Goal: Book appointment/travel/reservation

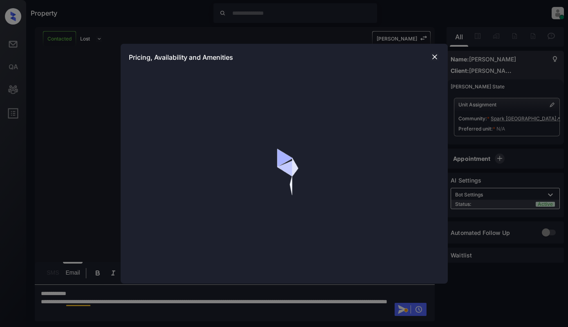
scroll to position [960, 0]
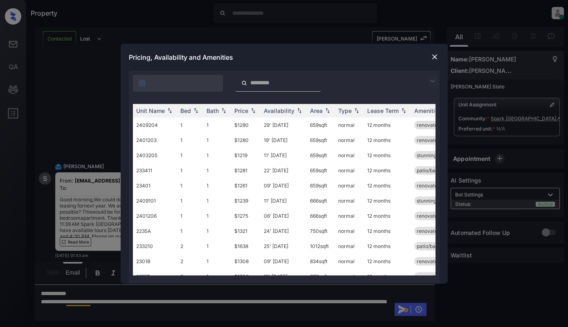
click at [430, 84] on img at bounding box center [433, 81] width 10 height 10
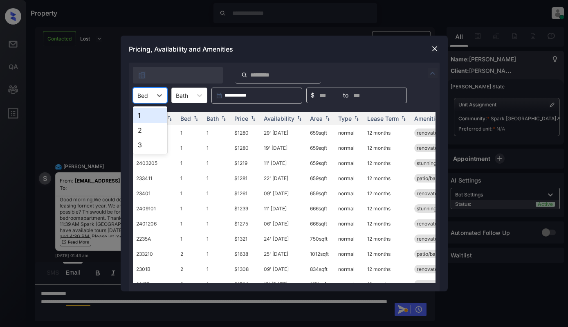
click at [151, 96] on div "Bed" at bounding box center [142, 96] width 19 height 12
click at [138, 128] on div "2" at bounding box center [150, 130] width 34 height 15
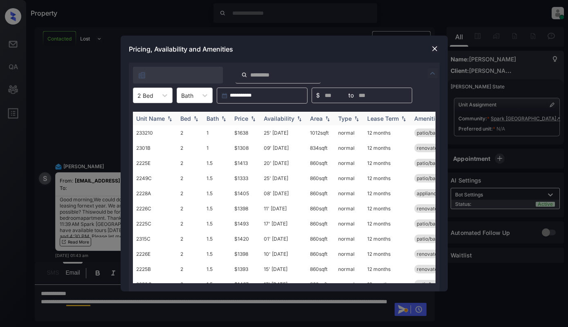
click at [247, 119] on div "Price" at bounding box center [241, 118] width 14 height 7
click at [246, 119] on div "Price" at bounding box center [241, 118] width 14 height 7
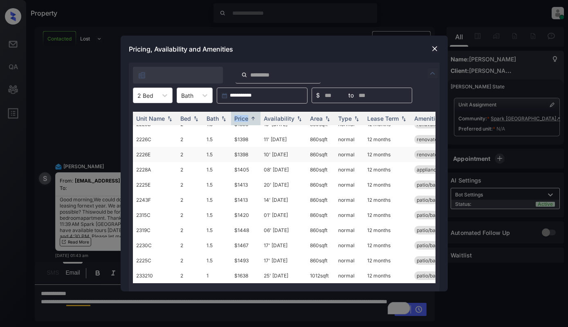
scroll to position [0, 0]
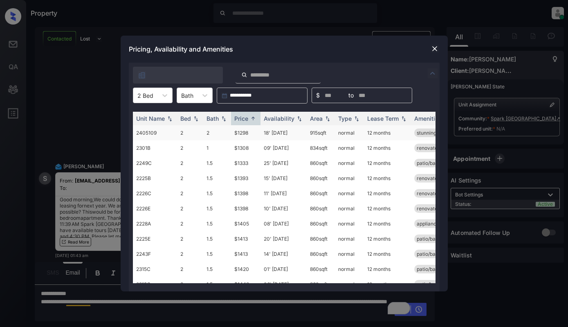
click at [248, 131] on td "$1298" at bounding box center [245, 132] width 29 height 15
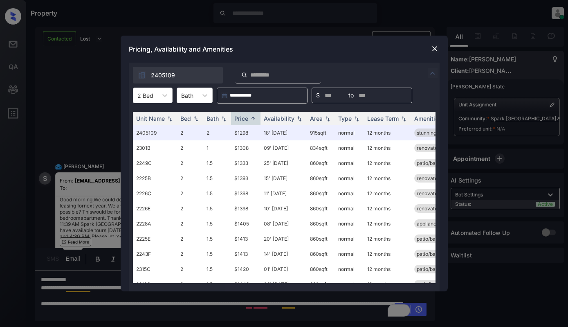
click at [436, 44] on div at bounding box center [435, 49] width 10 height 10
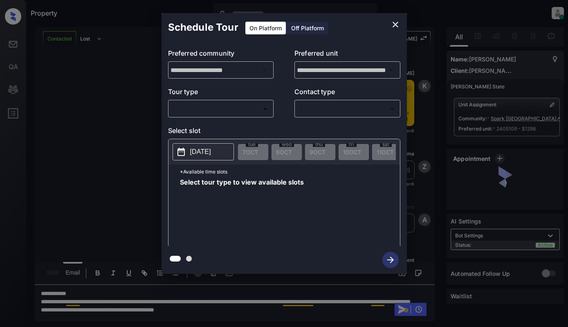
scroll to position [1013, 0]
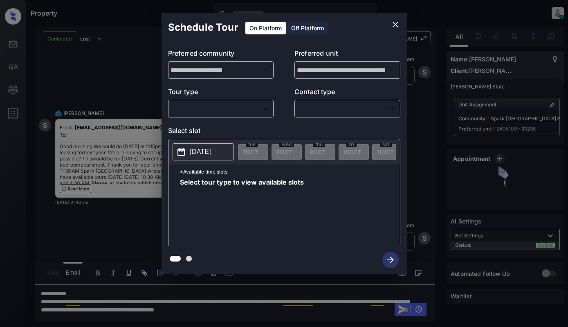
click at [202, 105] on body "Property Dominic Ceralde Online Set yourself offline Set yourself on break Prof…" at bounding box center [284, 163] width 568 height 327
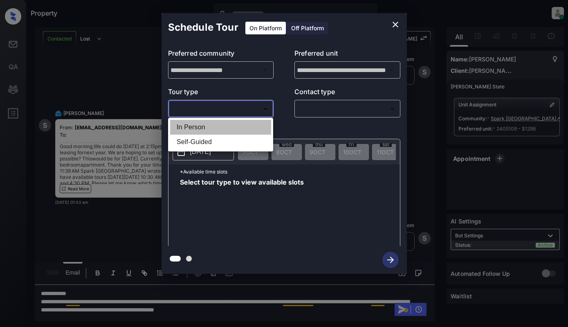
click at [204, 128] on li "In Person" at bounding box center [220, 127] width 101 height 15
type input "********"
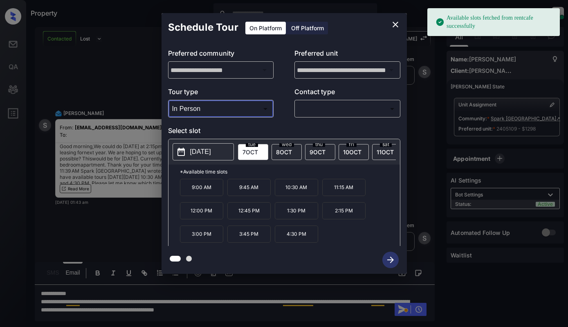
click at [211, 149] on p "2025-10-07" at bounding box center [200, 152] width 21 height 10
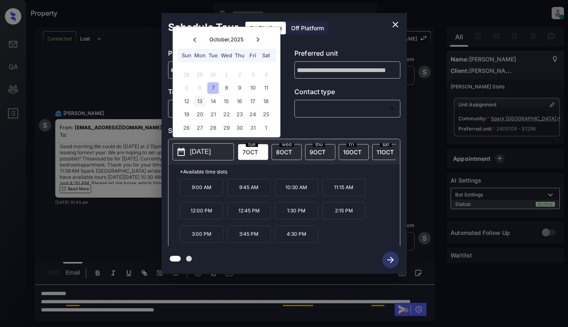
click at [204, 101] on div "13" at bounding box center [199, 101] width 11 height 11
click at [397, 27] on icon "close" at bounding box center [396, 25] width 10 height 10
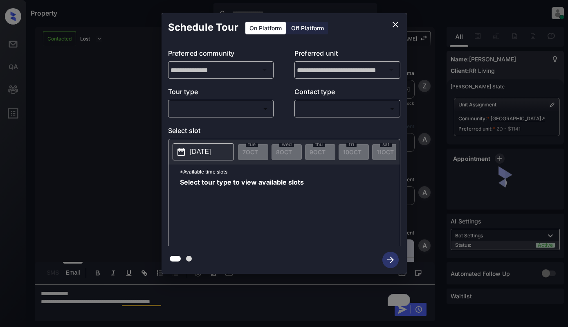
scroll to position [1255, 0]
click at [235, 105] on body "Property Dominic Ceralde Online Set yourself offline Set yourself on break Prof…" at bounding box center [284, 163] width 568 height 327
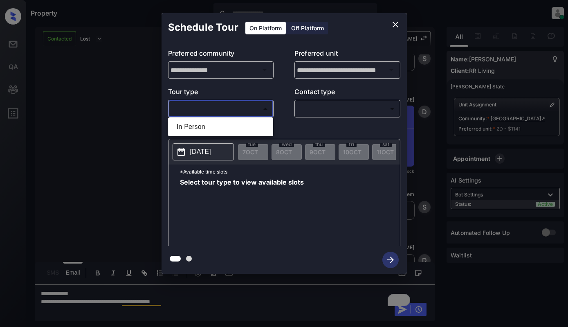
click at [229, 127] on li "In Person" at bounding box center [220, 126] width 101 height 15
type input "********"
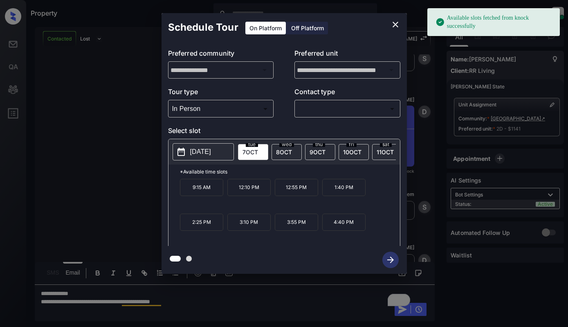
click at [207, 142] on div "2025-10-07 tue 7 OCT wed 8 OCT thu 9 OCT fri 10 OCT sat 11 OCT sun 12 OCT mon 1…" at bounding box center [285, 151] width 232 height 25
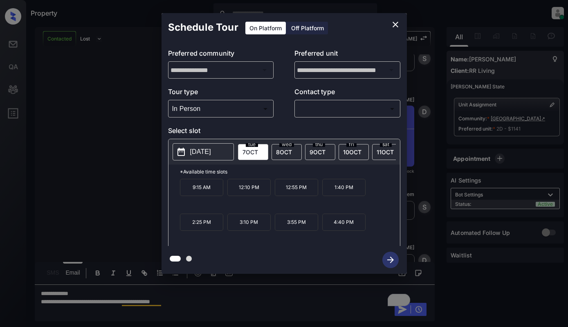
click at [205, 152] on p "2025-10-07" at bounding box center [200, 152] width 21 height 10
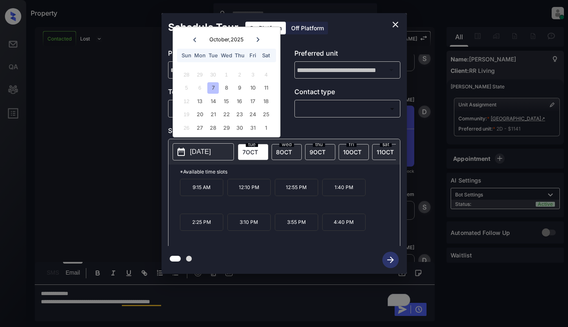
click at [394, 29] on icon "close" at bounding box center [396, 25] width 10 height 10
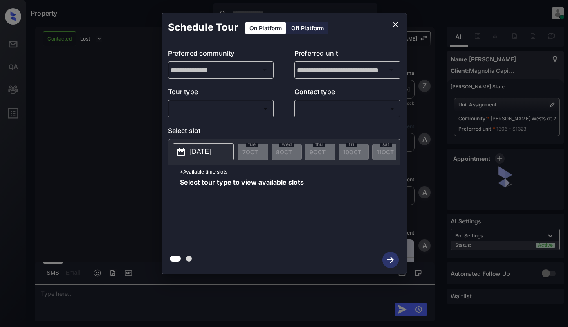
scroll to position [17, 0]
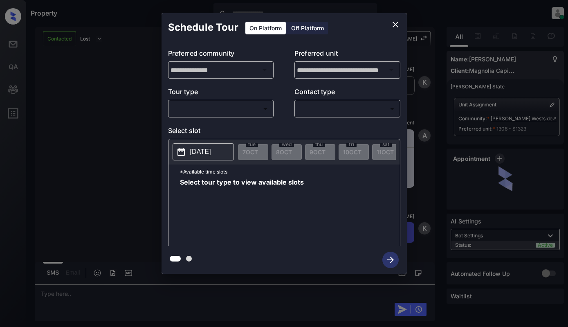
click at [240, 105] on body "Property Dominic Ceralde Online Set yourself offline Set yourself on break Prof…" at bounding box center [284, 163] width 568 height 327
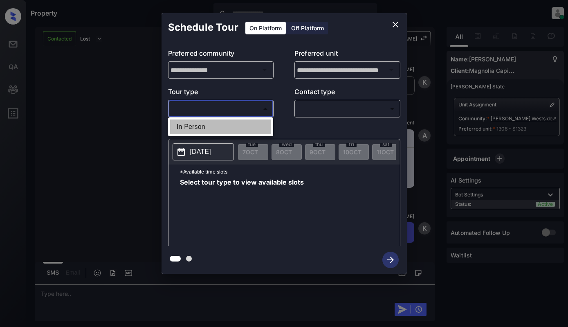
click at [242, 126] on li "In Person" at bounding box center [220, 126] width 101 height 15
type input "********"
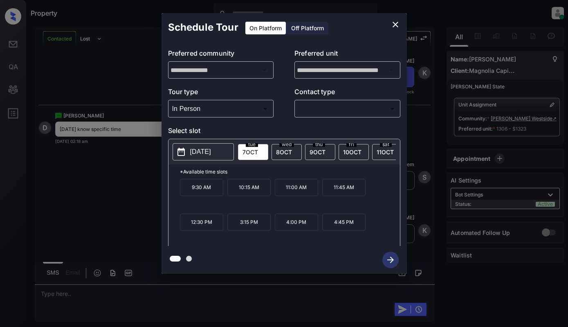
scroll to position [801, 0]
click at [191, 144] on button "2025-10-07" at bounding box center [203, 151] width 61 height 17
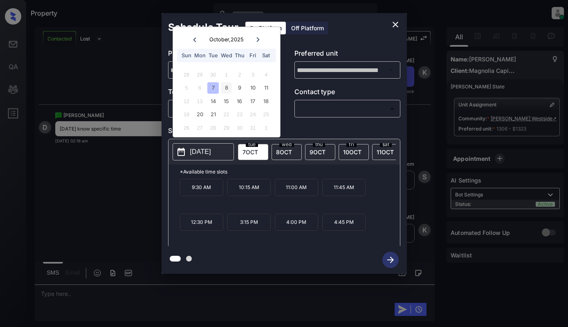
click at [225, 88] on div "8" at bounding box center [226, 87] width 11 height 11
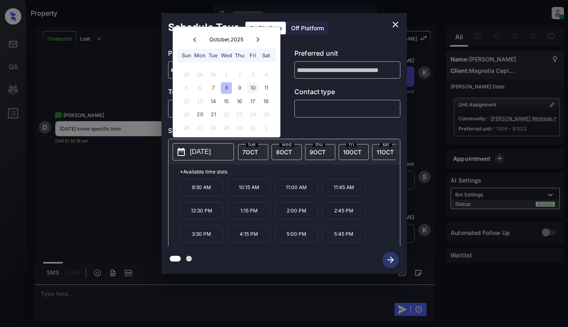
click at [255, 85] on div "10" at bounding box center [253, 87] width 11 height 11
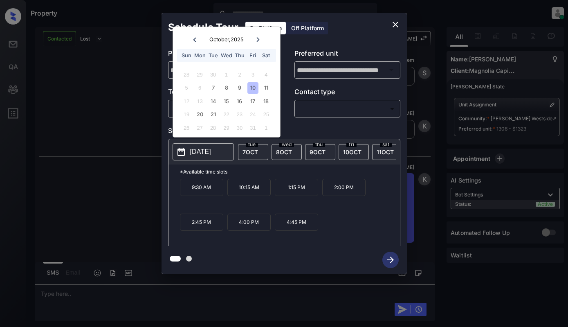
scroll to position [905, 0]
click at [392, 21] on icon "close" at bounding box center [396, 25] width 10 height 10
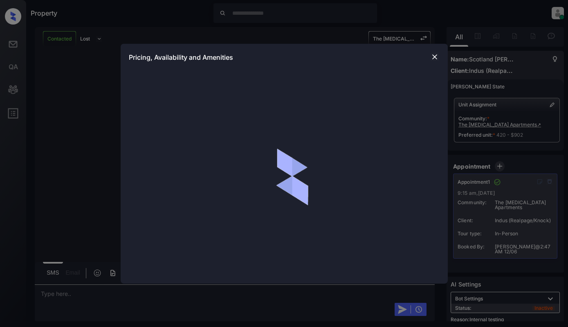
scroll to position [8342, 0]
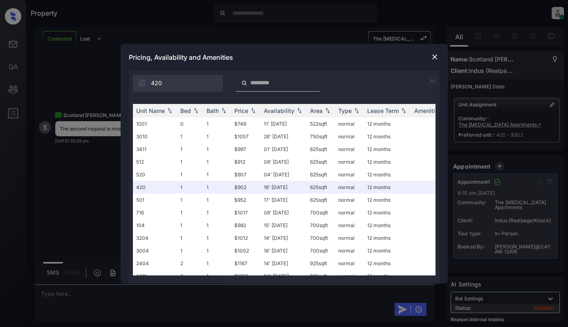
click at [435, 79] on img at bounding box center [433, 81] width 10 height 10
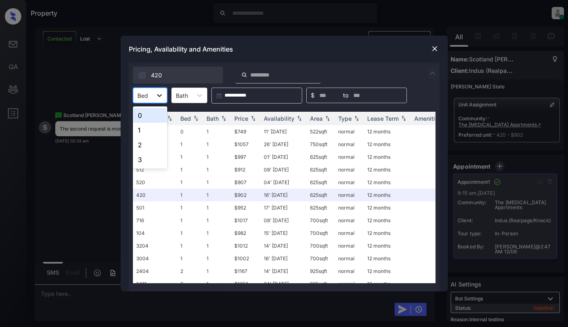
click at [157, 98] on icon at bounding box center [160, 95] width 8 height 8
click at [144, 146] on div "2" at bounding box center [150, 144] width 34 height 15
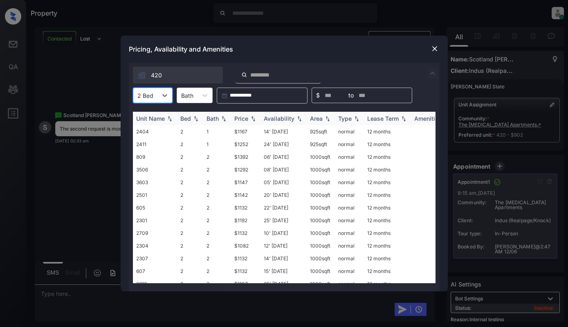
click at [250, 117] on img at bounding box center [253, 119] width 8 height 6
click at [251, 130] on td "$1082" at bounding box center [245, 131] width 29 height 13
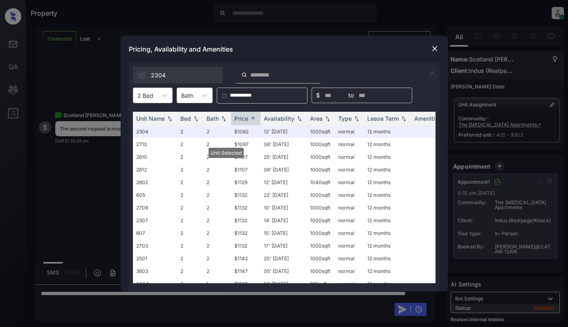
click at [433, 47] on img at bounding box center [435, 49] width 8 height 8
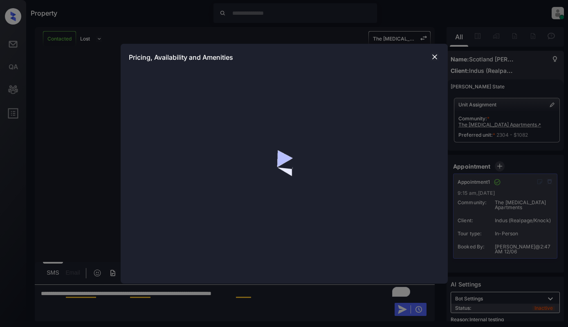
scroll to position [8395, 0]
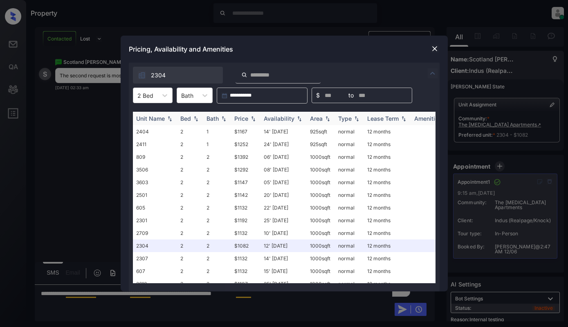
click at [252, 118] on img at bounding box center [253, 119] width 8 height 6
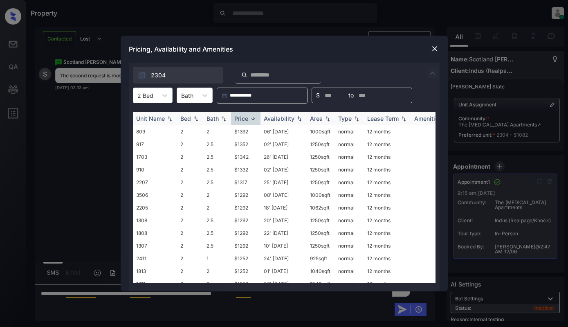
click at [252, 118] on img at bounding box center [253, 118] width 8 height 6
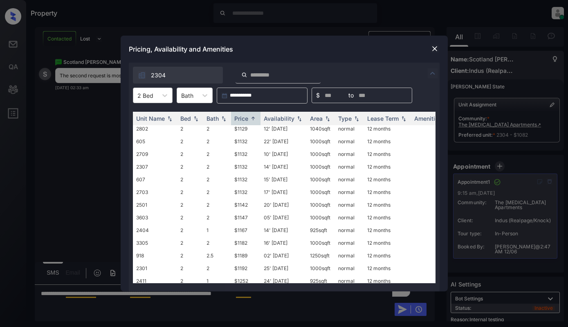
scroll to position [0, 0]
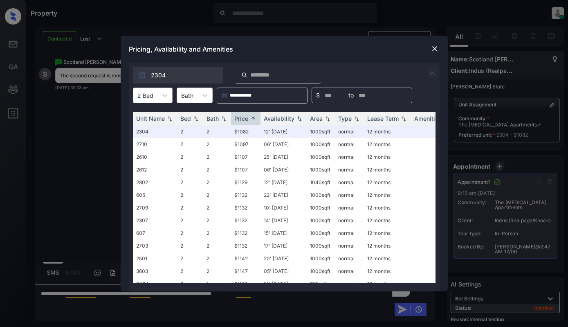
click at [157, 91] on div "2 Bed" at bounding box center [145, 96] width 24 height 12
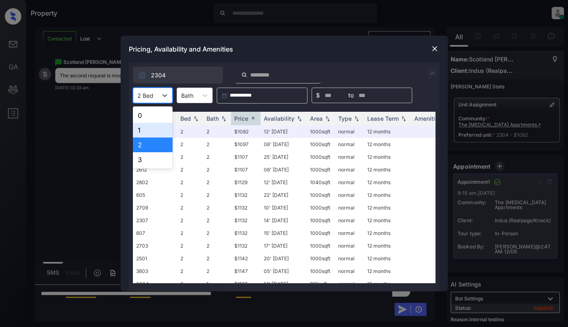
click at [151, 129] on div "1" at bounding box center [153, 130] width 40 height 15
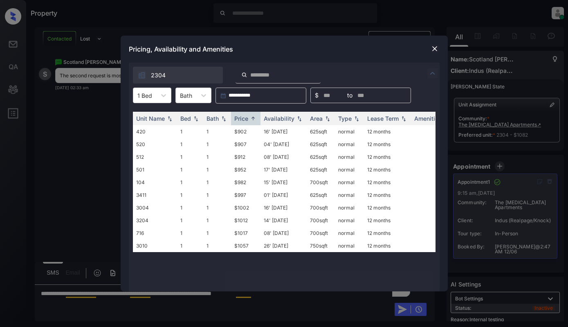
click at [433, 50] on img at bounding box center [435, 49] width 8 height 8
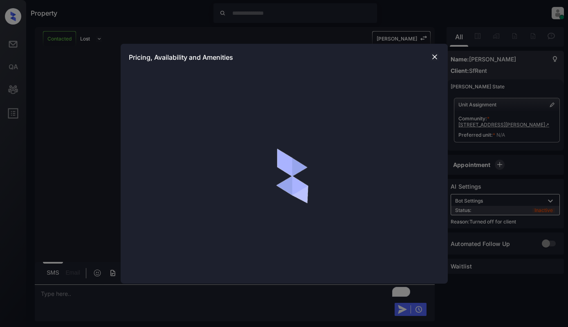
scroll to position [817, 0]
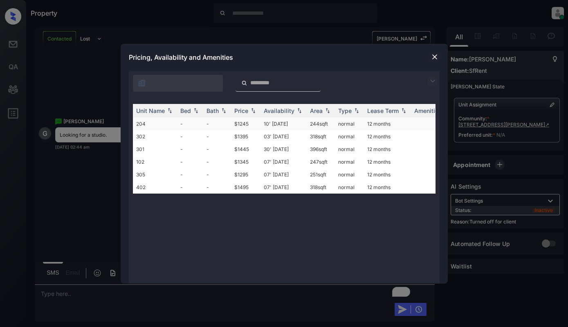
click at [282, 121] on td "10' Jun 20" at bounding box center [284, 123] width 46 height 13
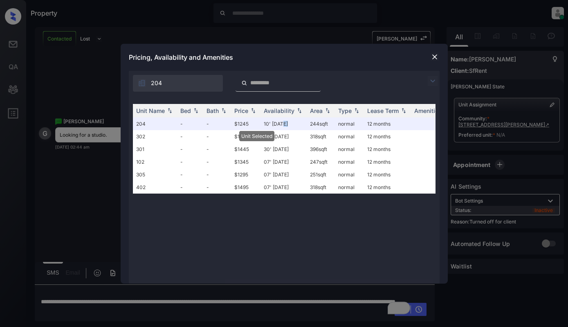
click at [436, 54] on img at bounding box center [435, 57] width 8 height 8
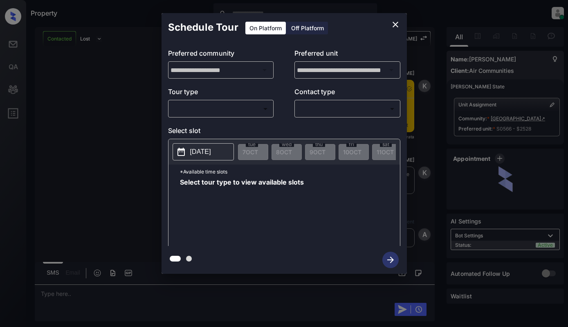
scroll to position [655, 0]
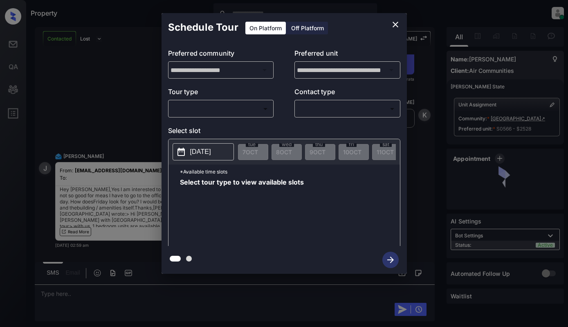
click at [225, 107] on body "Property [PERSON_NAME] Online Set yourself offline Set yourself on break Profil…" at bounding box center [284, 163] width 568 height 327
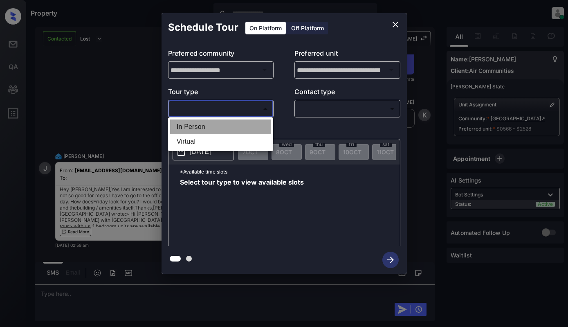
click at [227, 129] on li "In Person" at bounding box center [220, 126] width 101 height 15
type input "********"
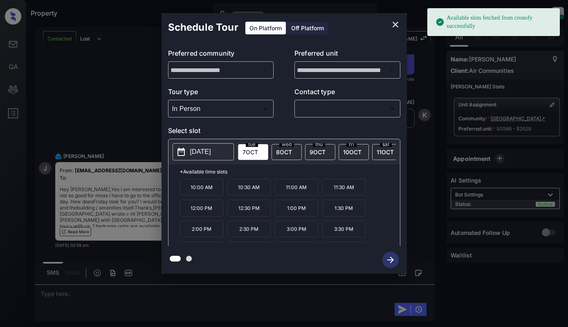
click at [211, 147] on p "2025-10-07" at bounding box center [200, 152] width 21 height 10
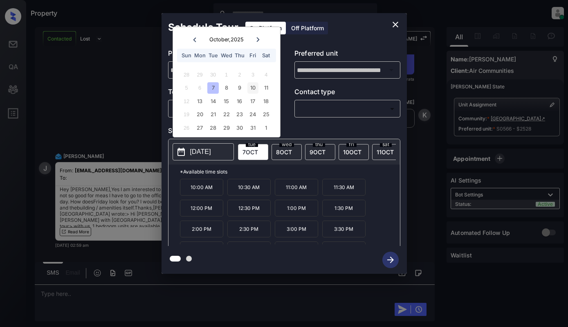
click at [255, 87] on div "10" at bounding box center [253, 87] width 11 height 11
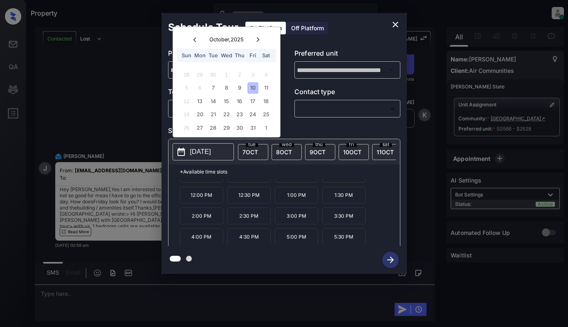
scroll to position [35, 0]
click at [394, 22] on icon "close" at bounding box center [396, 25] width 10 height 10
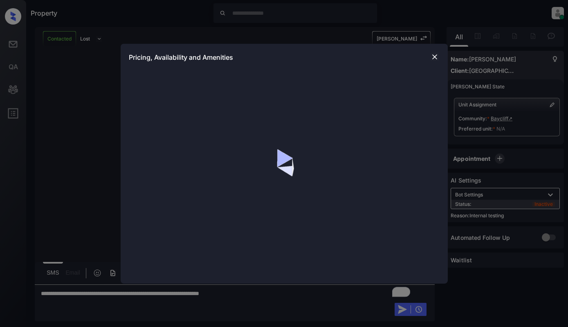
scroll to position [1094, 0]
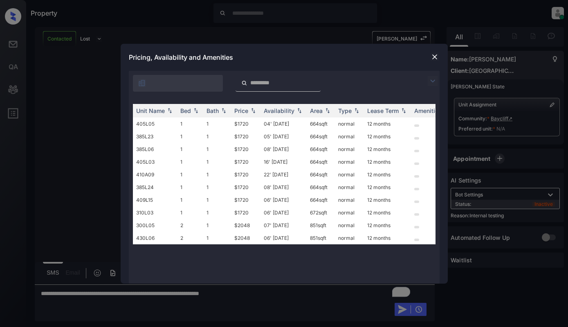
click at [433, 83] on img at bounding box center [433, 81] width 10 height 10
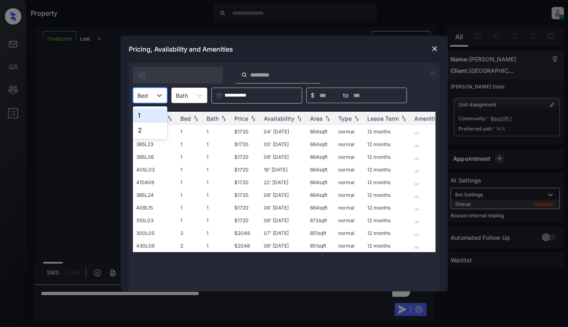
click at [149, 99] on div "Bed" at bounding box center [142, 96] width 19 height 12
click at [149, 115] on div "1" at bounding box center [150, 115] width 34 height 15
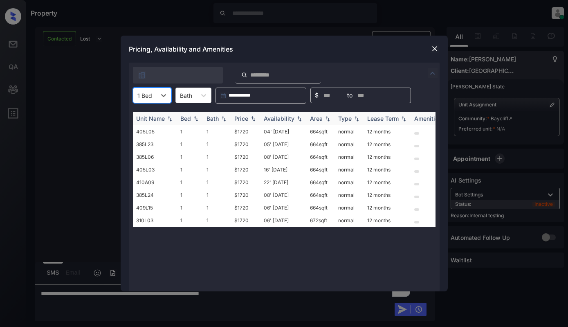
click at [240, 117] on div "Price" at bounding box center [241, 118] width 14 height 7
click at [260, 129] on td "$1720" at bounding box center [245, 131] width 29 height 13
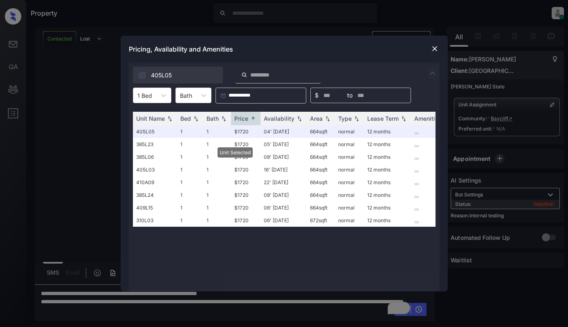
click at [433, 45] on img at bounding box center [435, 49] width 8 height 8
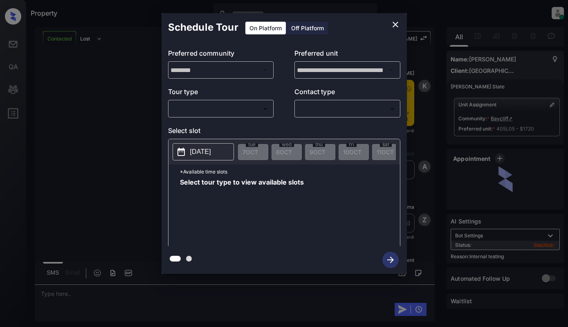
scroll to position [1517, 0]
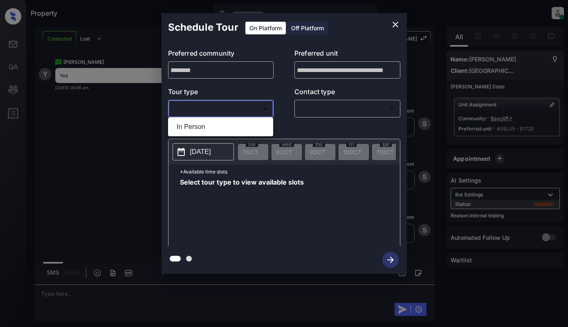
click at [245, 108] on body "Property [PERSON_NAME] Online Set yourself offline Set yourself on break Profil…" at bounding box center [284, 163] width 568 height 327
drag, startPoint x: 240, startPoint y: 125, endPoint x: 244, endPoint y: 127, distance: 4.6
click at [240, 126] on li "In Person" at bounding box center [220, 126] width 101 height 15
type input "********"
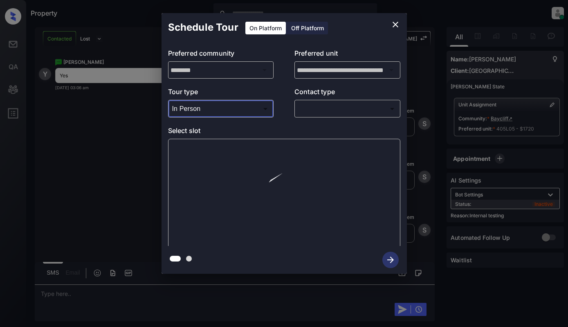
click at [327, 117] on div "​ ​" at bounding box center [348, 109] width 106 height 18
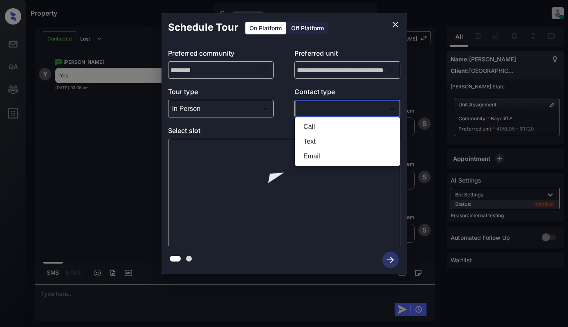
click at [333, 107] on body "Property Dominic Ceralde Online Set yourself offline Set yourself on break Prof…" at bounding box center [284, 163] width 568 height 327
click at [337, 141] on li "Text" at bounding box center [347, 141] width 101 height 15
type input "****"
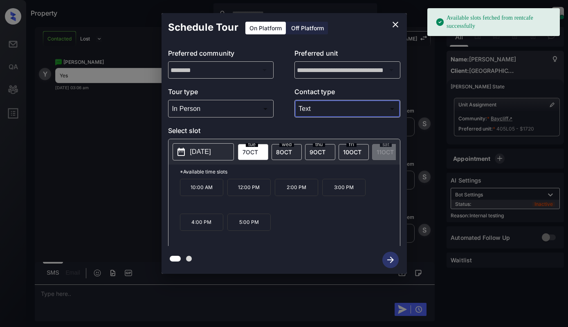
click at [247, 153] on span "7 OCT" at bounding box center [251, 152] width 16 height 7
click at [293, 196] on p "2:00 PM" at bounding box center [296, 187] width 43 height 17
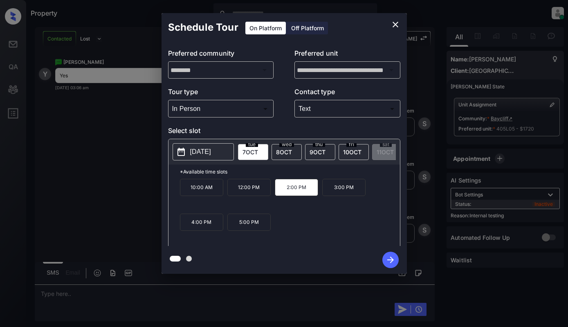
click at [390, 259] on icon "button" at bounding box center [391, 260] width 16 height 16
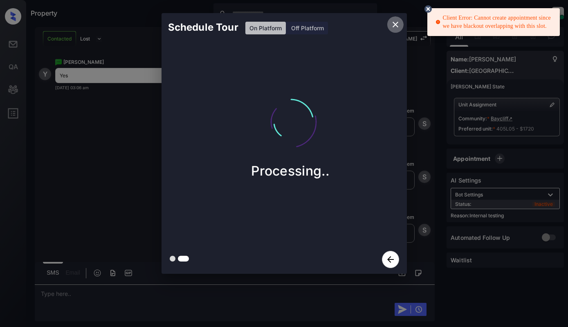
click at [401, 27] on button "close" at bounding box center [396, 24] width 16 height 16
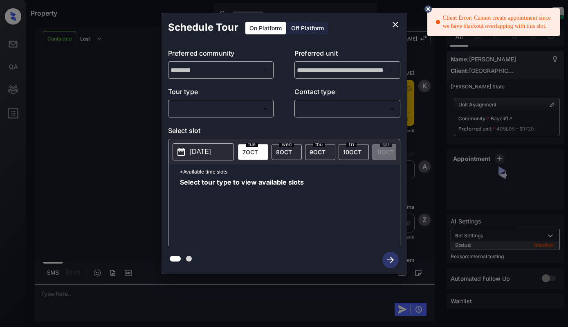
scroll to position [1517, 0]
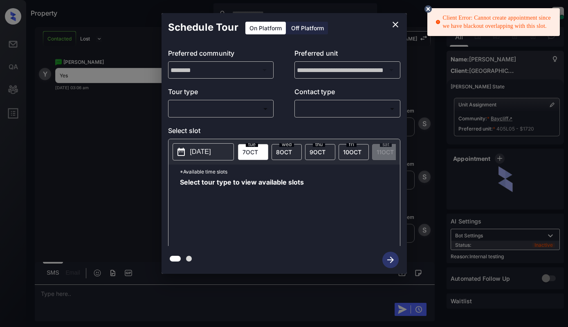
click at [255, 114] on body "Client Error: Cannot create appointment since we have blackout overlapping with…" at bounding box center [284, 163] width 568 height 327
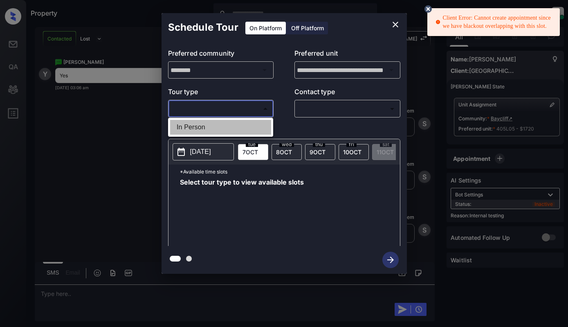
drag, startPoint x: 244, startPoint y: 125, endPoint x: 250, endPoint y: 128, distance: 7.3
click at [244, 126] on li "In Person" at bounding box center [220, 127] width 101 height 15
type input "********"
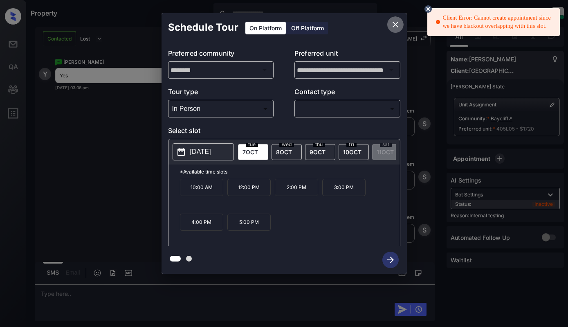
click at [399, 21] on icon "close" at bounding box center [396, 25] width 10 height 10
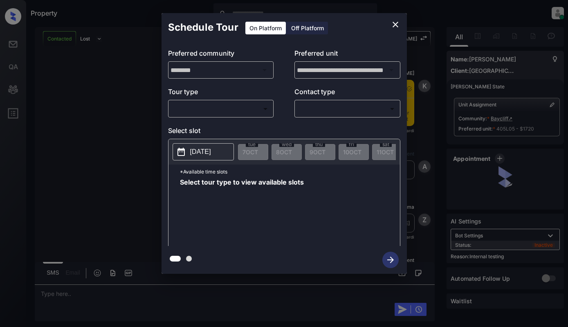
scroll to position [1835, 0]
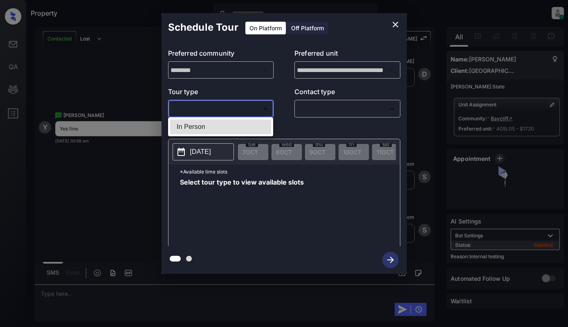
click at [247, 111] on body "Property [PERSON_NAME] Online Set yourself offline Set yourself on break Profil…" at bounding box center [284, 163] width 568 height 327
click at [392, 27] on div at bounding box center [284, 163] width 568 height 327
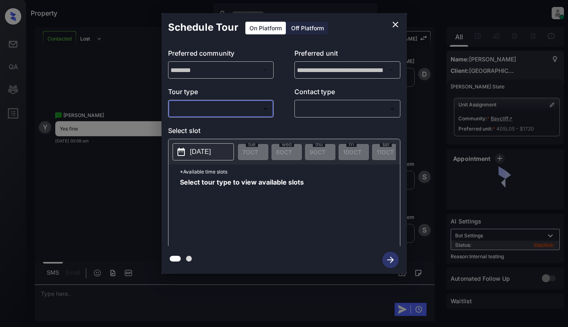
click at [397, 23] on icon "close" at bounding box center [396, 25] width 10 height 10
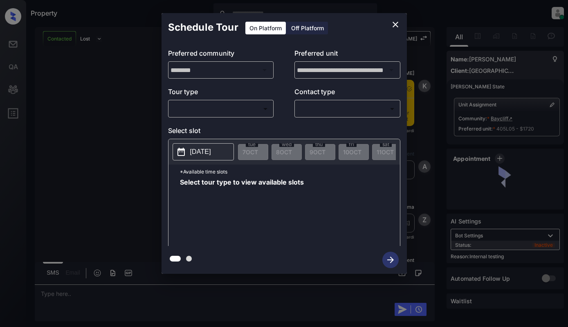
scroll to position [1835, 0]
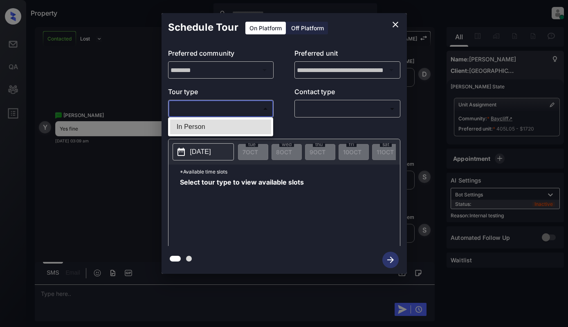
click at [258, 106] on body "Property Dominic Ceralde Online Set yourself offline Set yourself on break Prof…" at bounding box center [284, 163] width 568 height 327
click at [255, 119] on ul "In Person" at bounding box center [220, 126] width 105 height 19
click at [265, 122] on li "In Person" at bounding box center [220, 126] width 101 height 15
type input "********"
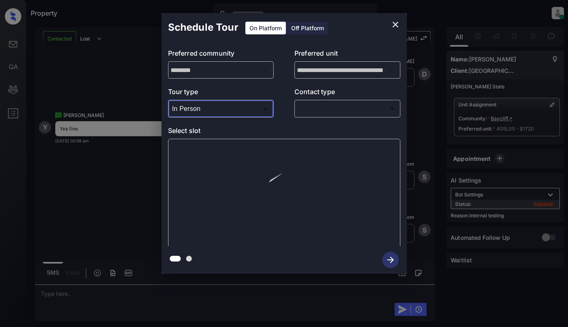
click at [310, 109] on body "Property Dominic Ceralde Online Set yourself offline Set yourself on break Prof…" at bounding box center [284, 163] width 568 height 327
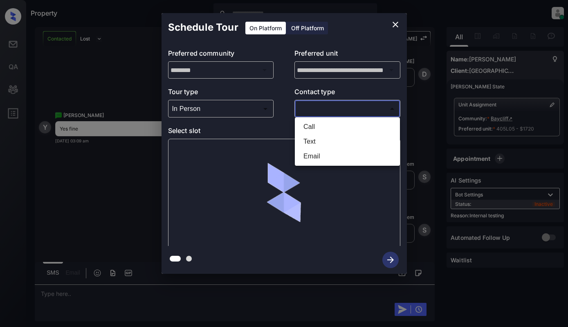
click at [323, 138] on li "Text" at bounding box center [347, 141] width 101 height 15
type input "****"
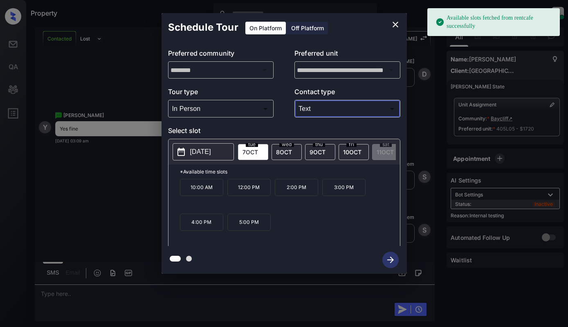
click at [203, 228] on p "4:00 PM" at bounding box center [201, 222] width 43 height 17
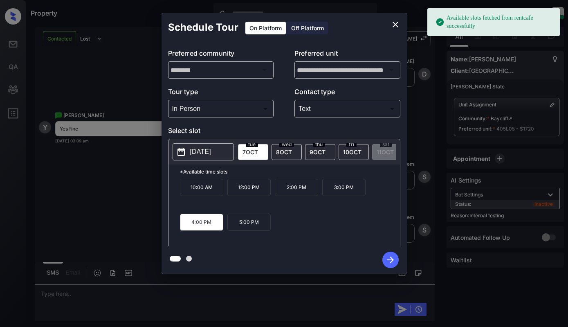
click at [387, 261] on icon "button" at bounding box center [391, 260] width 16 height 16
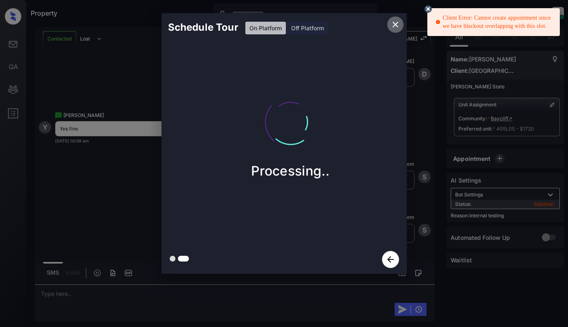
click at [394, 21] on icon "close" at bounding box center [396, 25] width 10 height 10
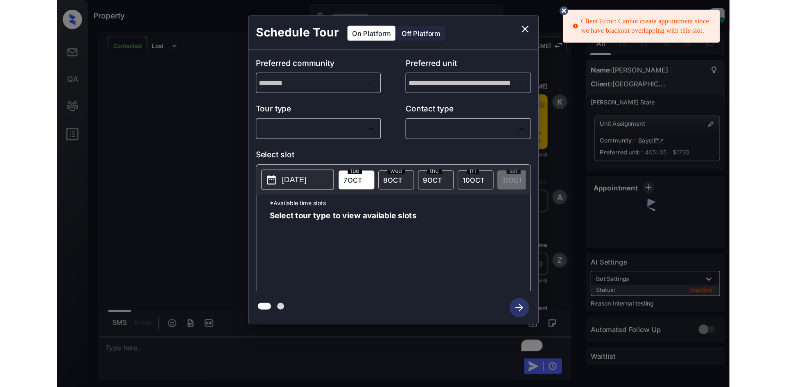
scroll to position [2152, 0]
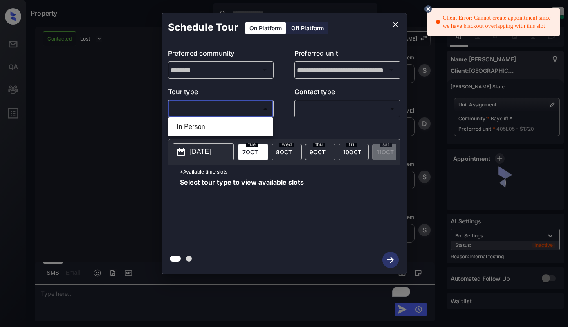
click at [248, 107] on body "Client Error: Cannot create appointment since we have blackout overlapping with…" at bounding box center [284, 163] width 568 height 327
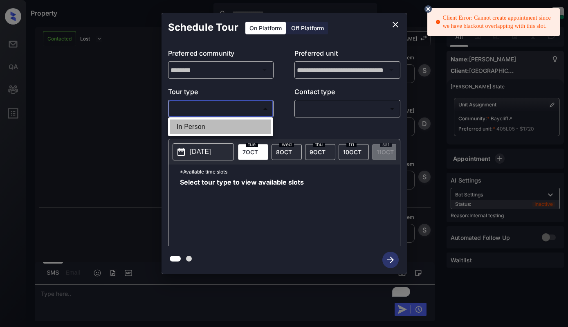
click at [241, 126] on li "In Person" at bounding box center [220, 126] width 101 height 15
type input "********"
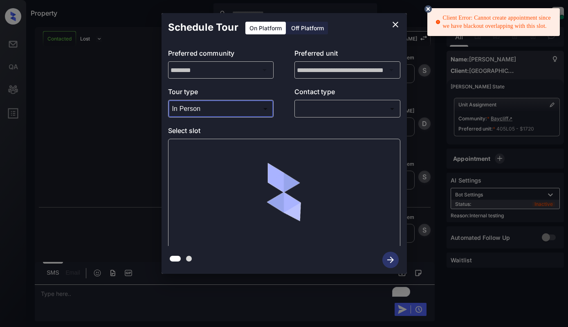
click at [333, 108] on body "Client Error: Cannot create appointment since we have blackout overlapping with…" at bounding box center [284, 163] width 568 height 327
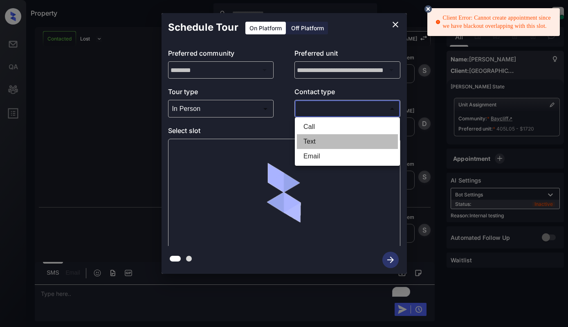
click at [316, 141] on li "Text" at bounding box center [347, 141] width 101 height 15
type input "****"
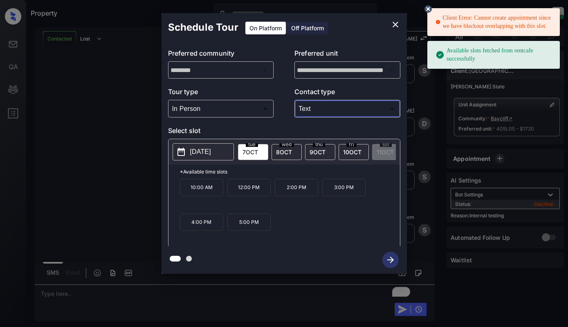
click at [428, 9] on icon at bounding box center [428, 8] width 7 height 7
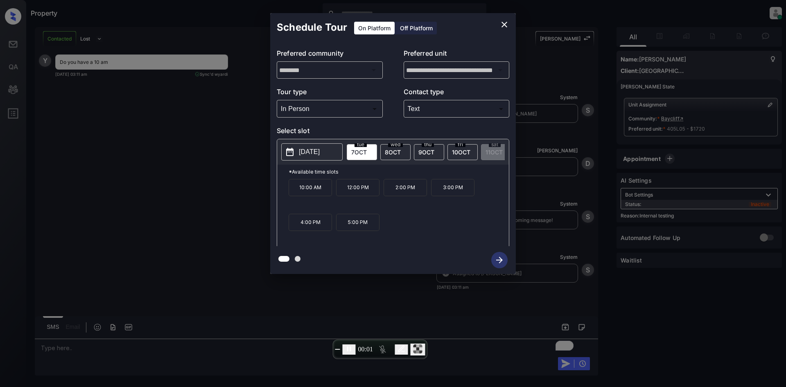
scroll to position [2112, 0]
click at [311, 189] on p "10:00 AM" at bounding box center [309, 187] width 43 height 17
click at [500, 259] on icon "button" at bounding box center [499, 260] width 7 height 7
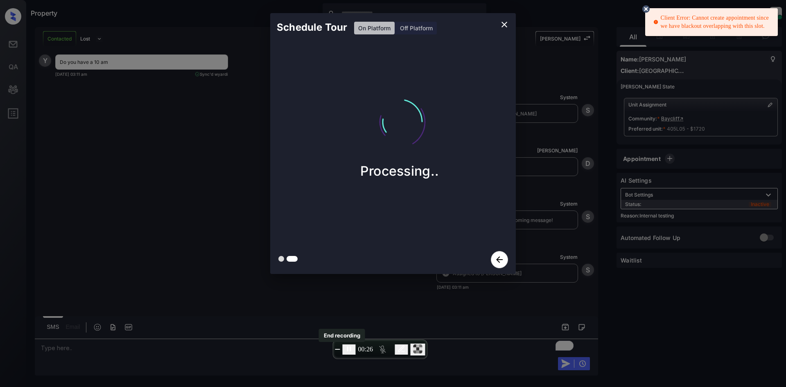
click at [338, 327] on span "End recording" at bounding box center [338, 349] width 0 height 0
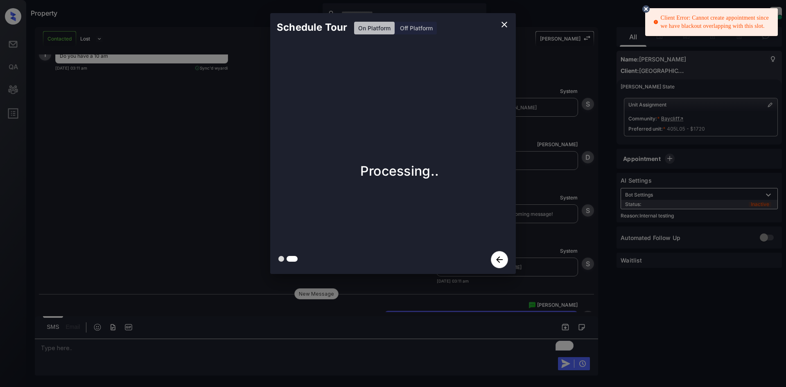
scroll to position [2152, 0]
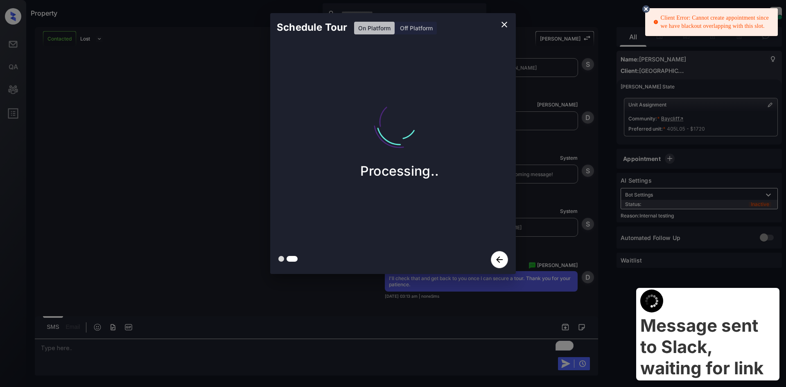
drag, startPoint x: 768, startPoint y: 26, endPoint x: 660, endPoint y: 14, distance: 109.1
click at [568, 14] on div "Client Error: Cannot create appointment since we have blackout overlapping with…" at bounding box center [712, 22] width 118 height 23
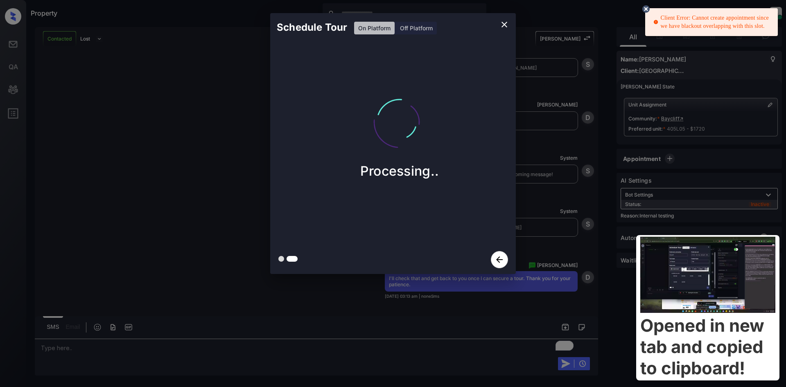
drag, startPoint x: 766, startPoint y: 24, endPoint x: 699, endPoint y: 20, distance: 66.9
click at [568, 19] on div "Client Error: Cannot create appointment since we have blackout overlapping with…" at bounding box center [712, 22] width 118 height 23
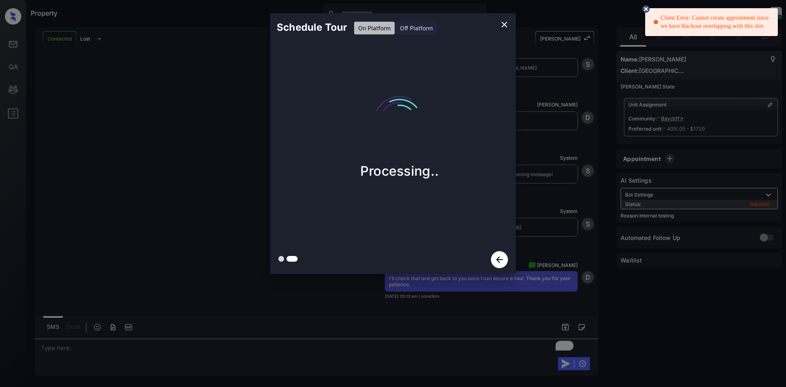
drag, startPoint x: 662, startPoint y: 17, endPoint x: 759, endPoint y: 23, distance: 97.6
click at [568, 23] on div "Client Error: Cannot create appointment since we have blackout overlapping with…" at bounding box center [712, 22] width 118 height 23
click at [502, 23] on icon "close" at bounding box center [504, 25] width 6 height 6
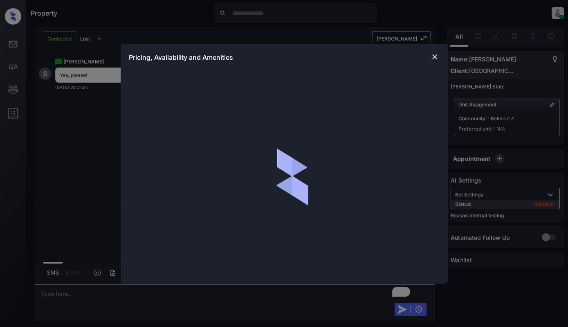
scroll to position [2806, 0]
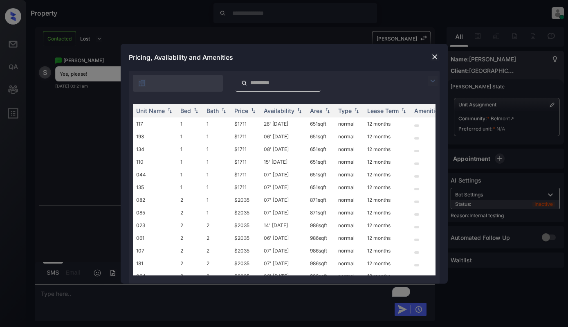
click at [436, 55] on img at bounding box center [435, 57] width 8 height 8
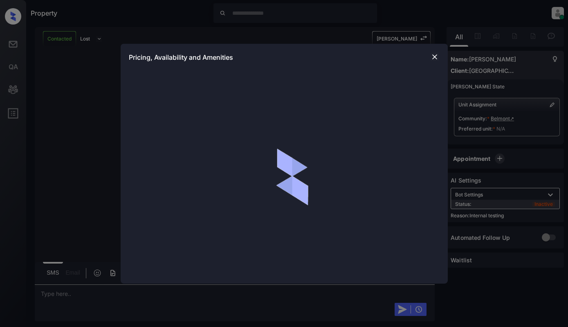
scroll to position [3015, 0]
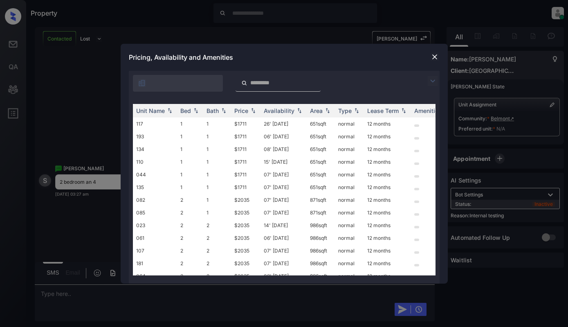
click at [431, 79] on img at bounding box center [433, 81] width 10 height 10
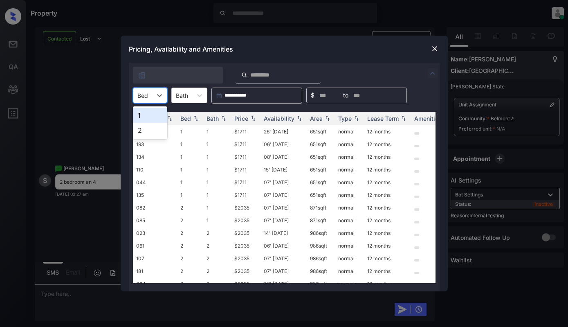
click at [144, 95] on div at bounding box center [142, 95] width 11 height 9
click at [150, 127] on div "2" at bounding box center [150, 130] width 34 height 15
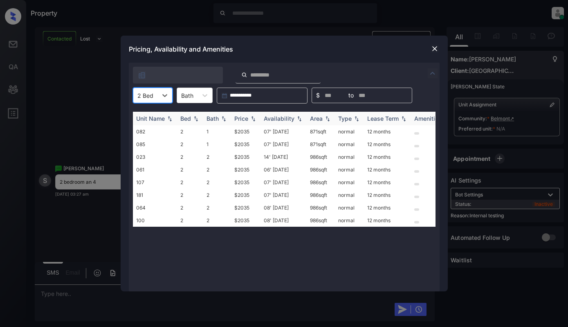
click at [238, 117] on div "Price" at bounding box center [241, 118] width 14 height 7
click at [245, 158] on td "$2035" at bounding box center [245, 157] width 29 height 13
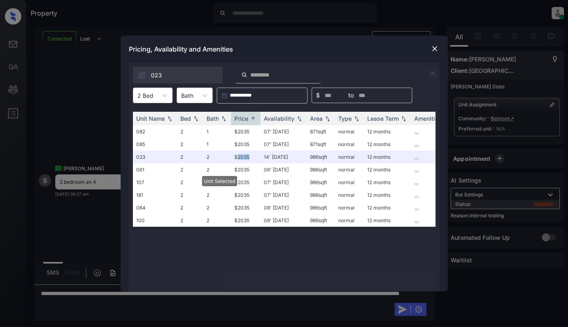
click at [431, 47] on img at bounding box center [435, 49] width 8 height 8
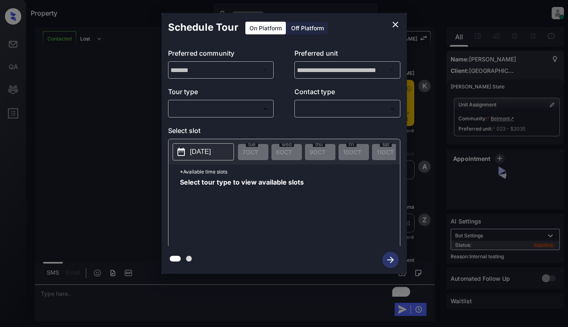
scroll to position [2552, 0]
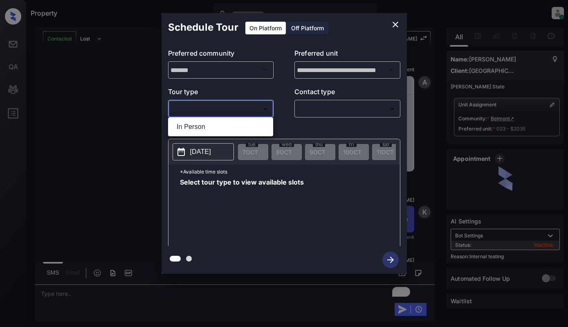
click at [261, 108] on body "Property [PERSON_NAME] Online Set yourself offline Set yourself on break Profil…" at bounding box center [284, 163] width 568 height 327
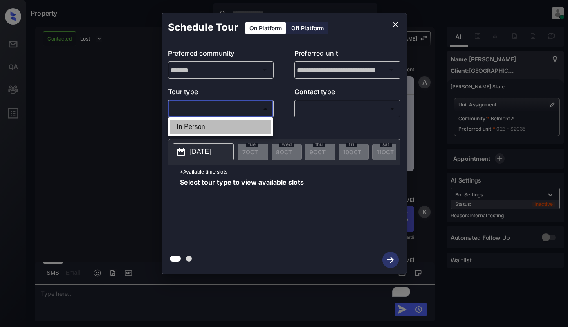
click at [256, 126] on li "In Person" at bounding box center [220, 126] width 101 height 15
type input "********"
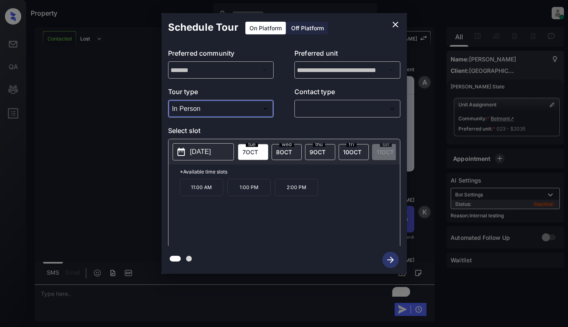
click at [198, 149] on p "[DATE]" at bounding box center [200, 152] width 21 height 10
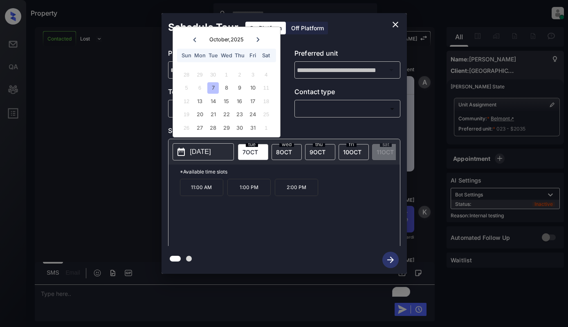
click at [399, 23] on icon "close" at bounding box center [396, 25] width 10 height 10
